Goal: Navigation & Orientation: Understand site structure

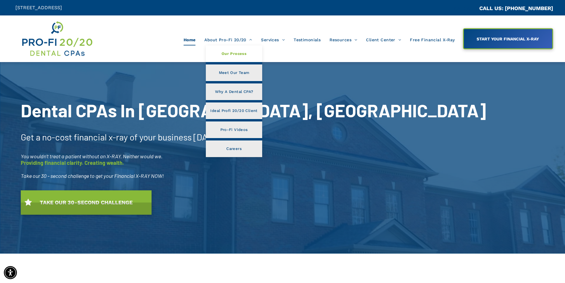
click at [225, 55] on span "Our Process" at bounding box center [233, 54] width 25 height 8
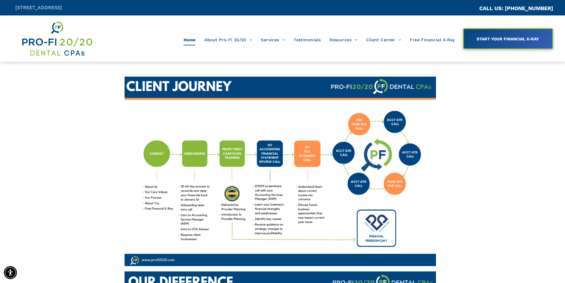
click at [191, 42] on span "Home" at bounding box center [190, 39] width 12 height 11
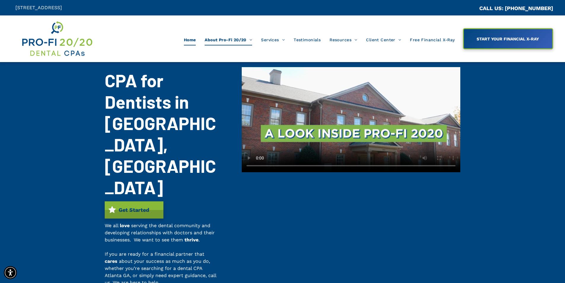
click at [190, 41] on span "Home" at bounding box center [190, 39] width 12 height 11
